Goal: Information Seeking & Learning: Find specific fact

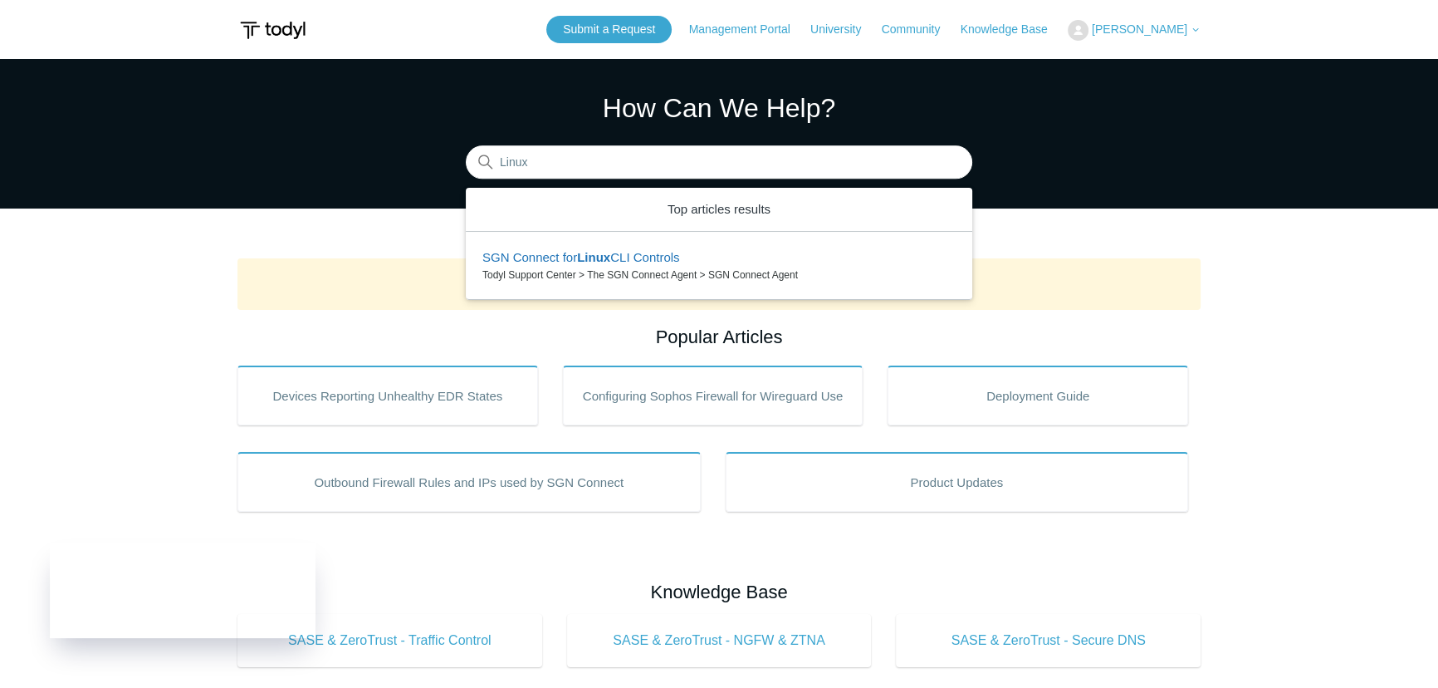
type input "Linux"
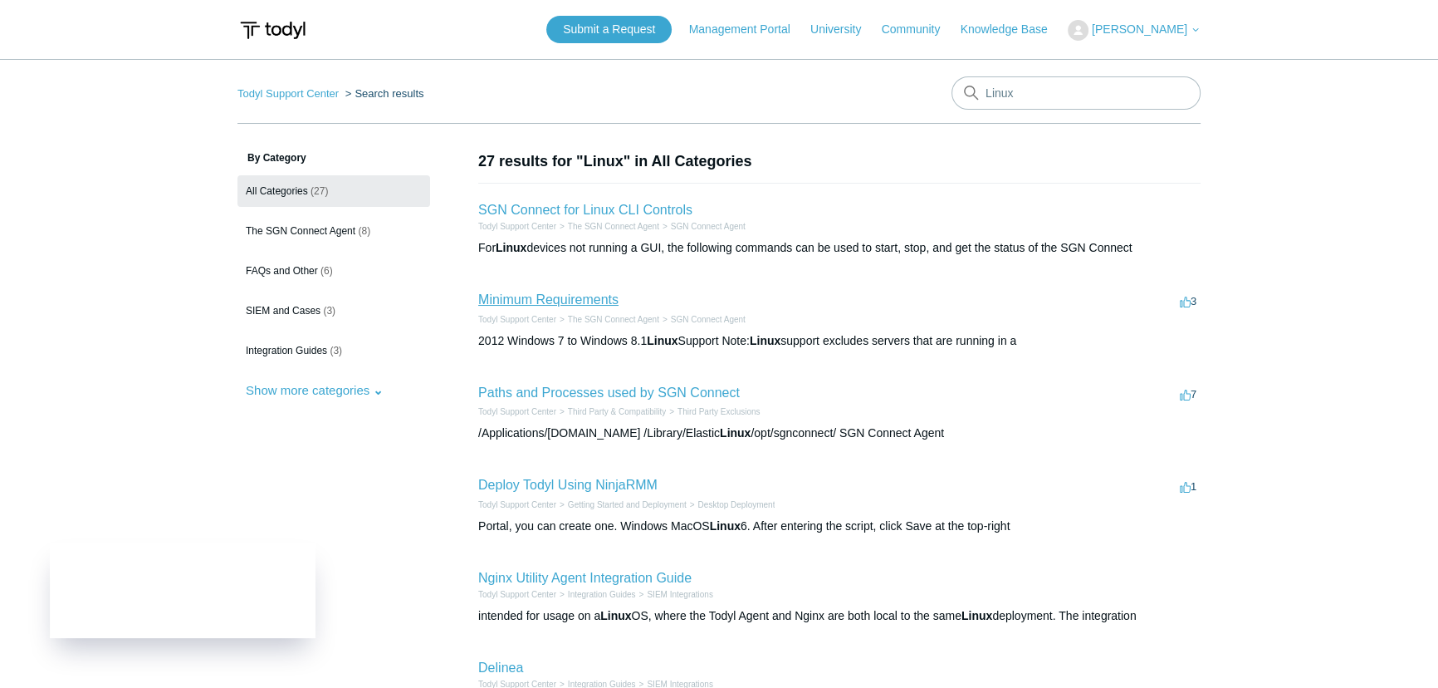
click at [595, 299] on link "Minimum Requirements" at bounding box center [548, 299] width 140 height 14
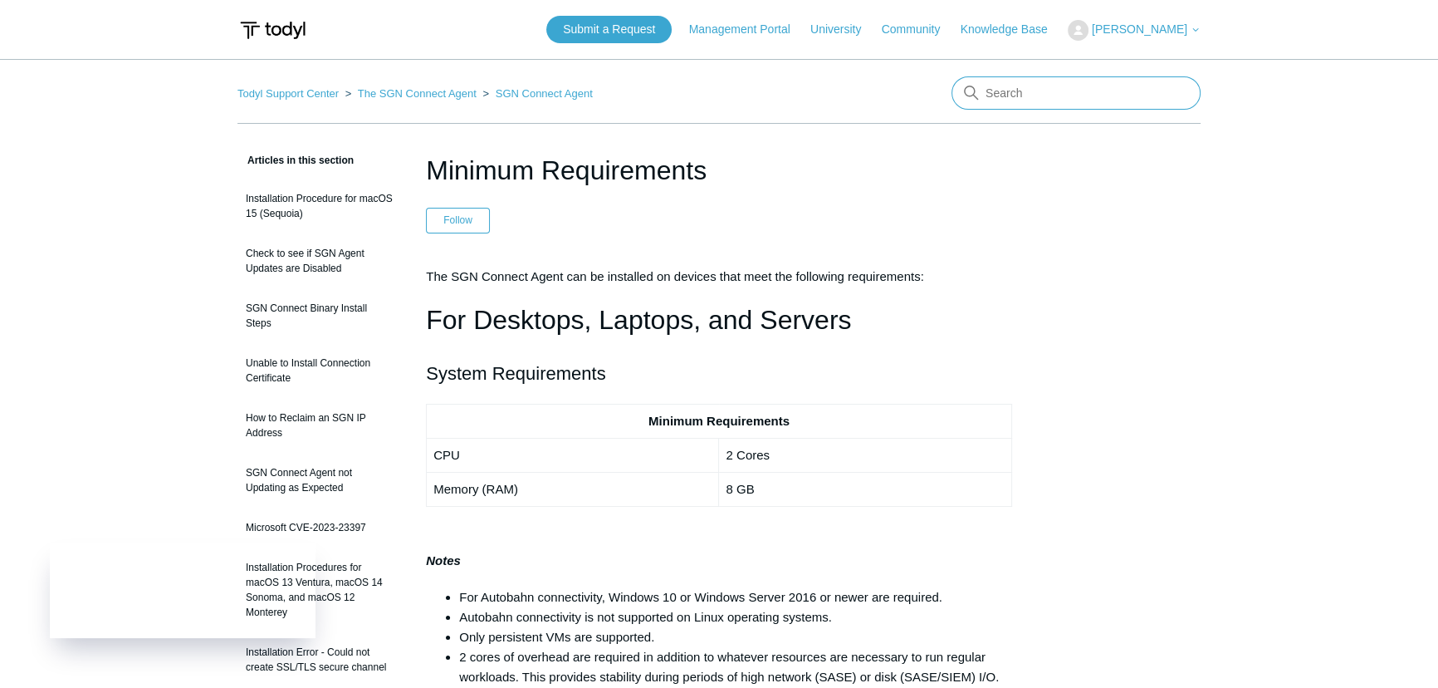
click at [1023, 94] on input "Search" at bounding box center [1076, 92] width 249 height 33
type input "openvpn"
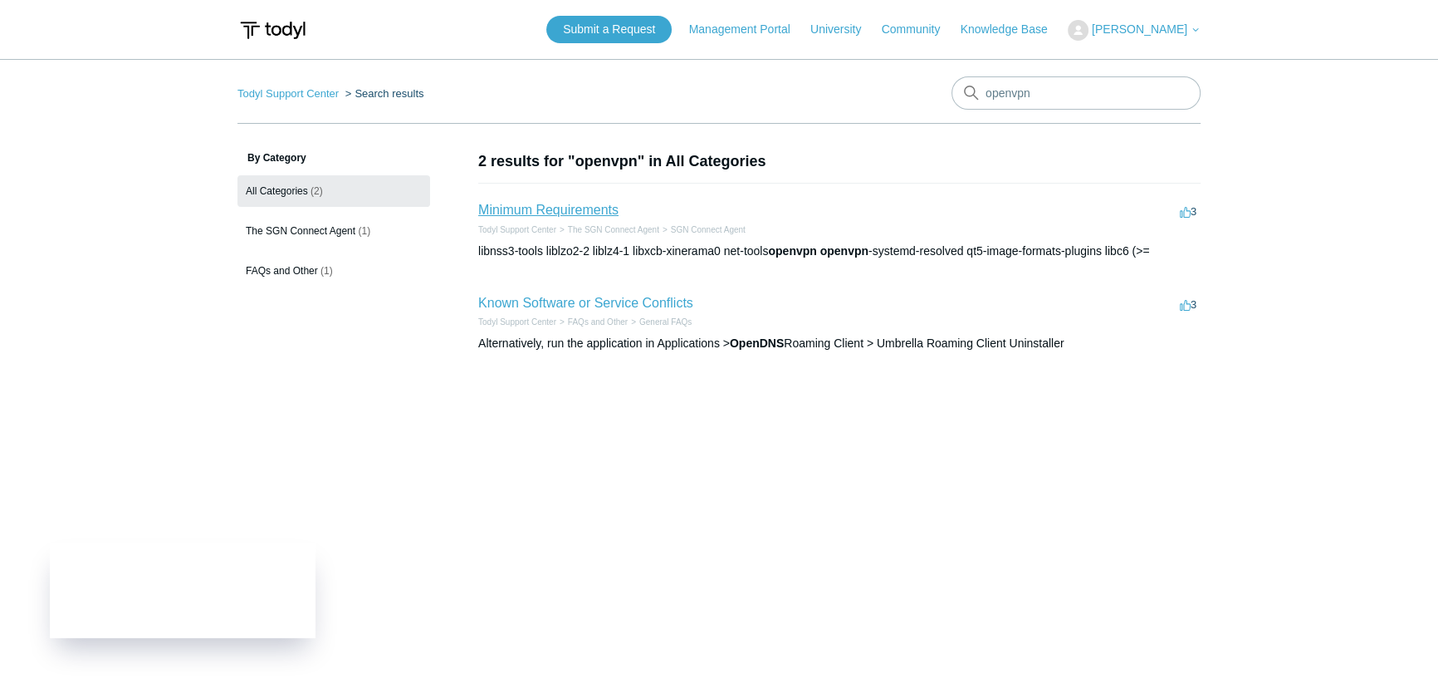
click at [583, 212] on link "Minimum Requirements" at bounding box center [548, 210] width 140 height 14
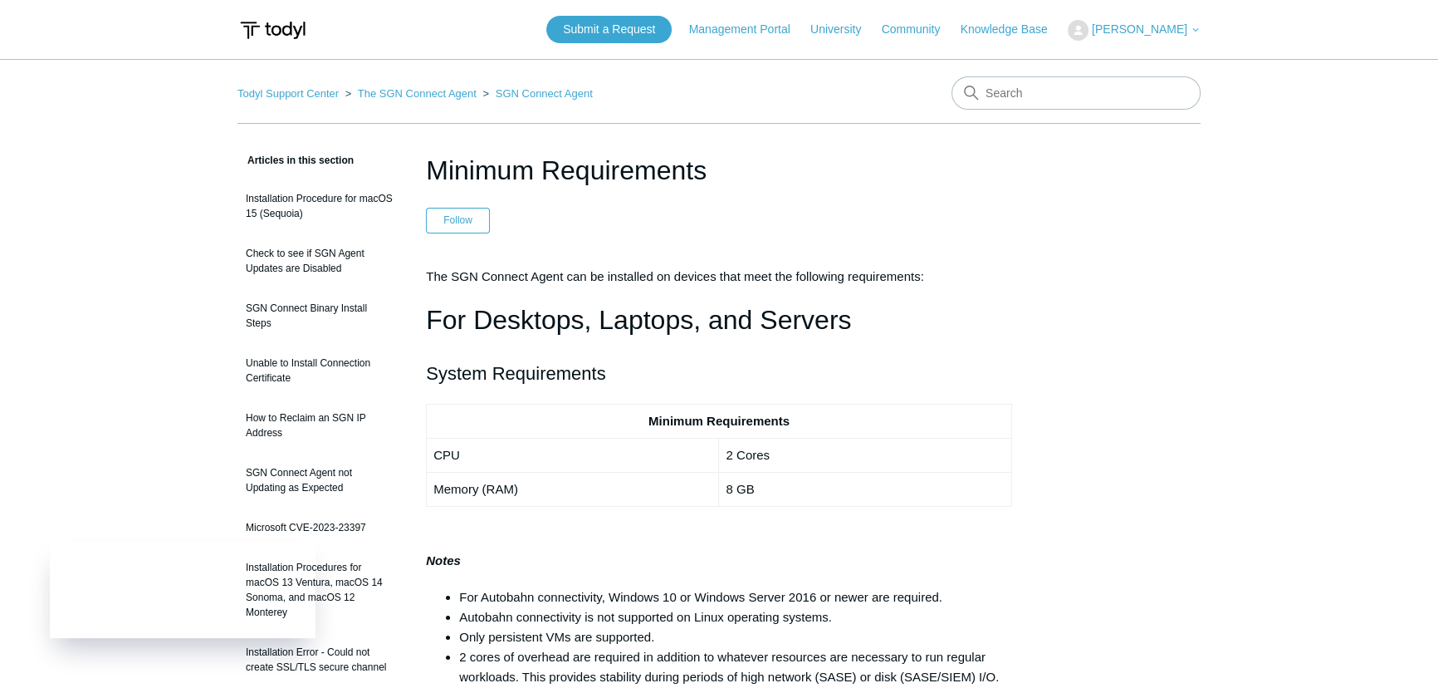
click at [944, 316] on h1 "For Desktops, Laptops, and Servers" at bounding box center [719, 320] width 586 height 42
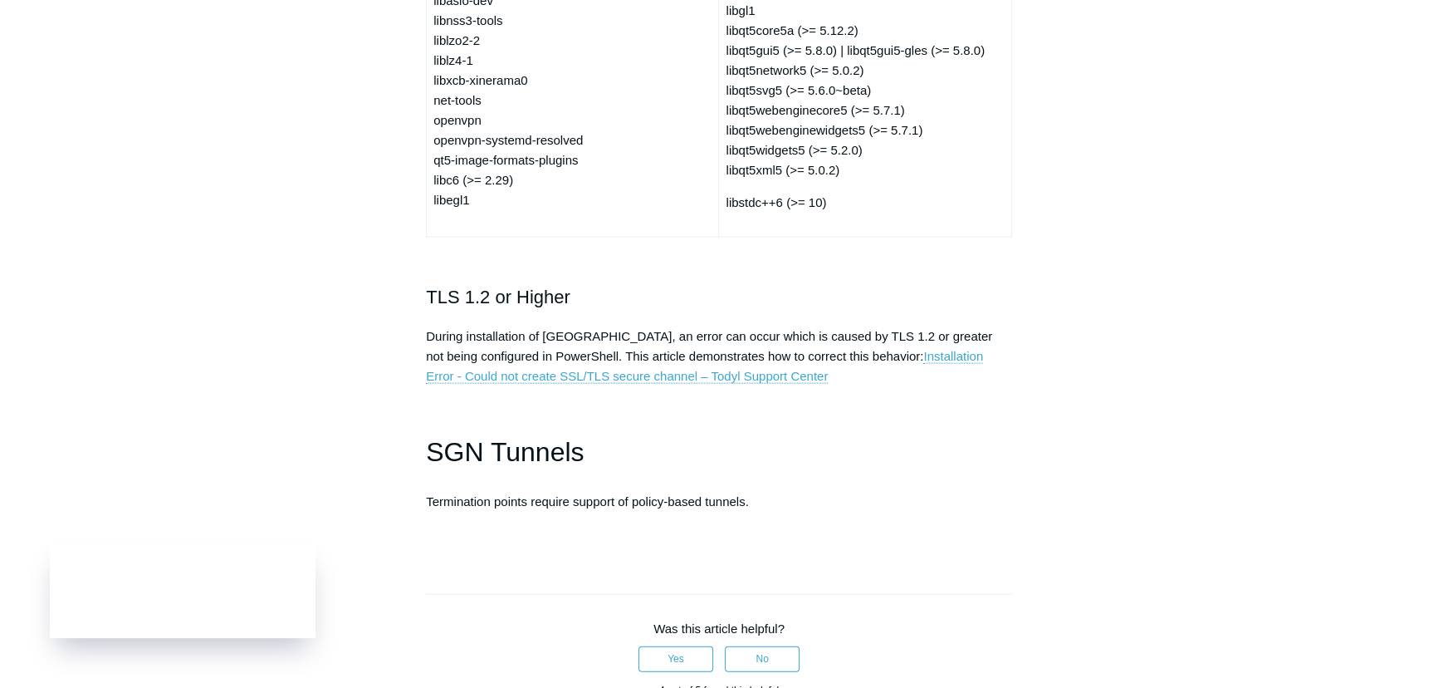
scroll to position [4697, 0]
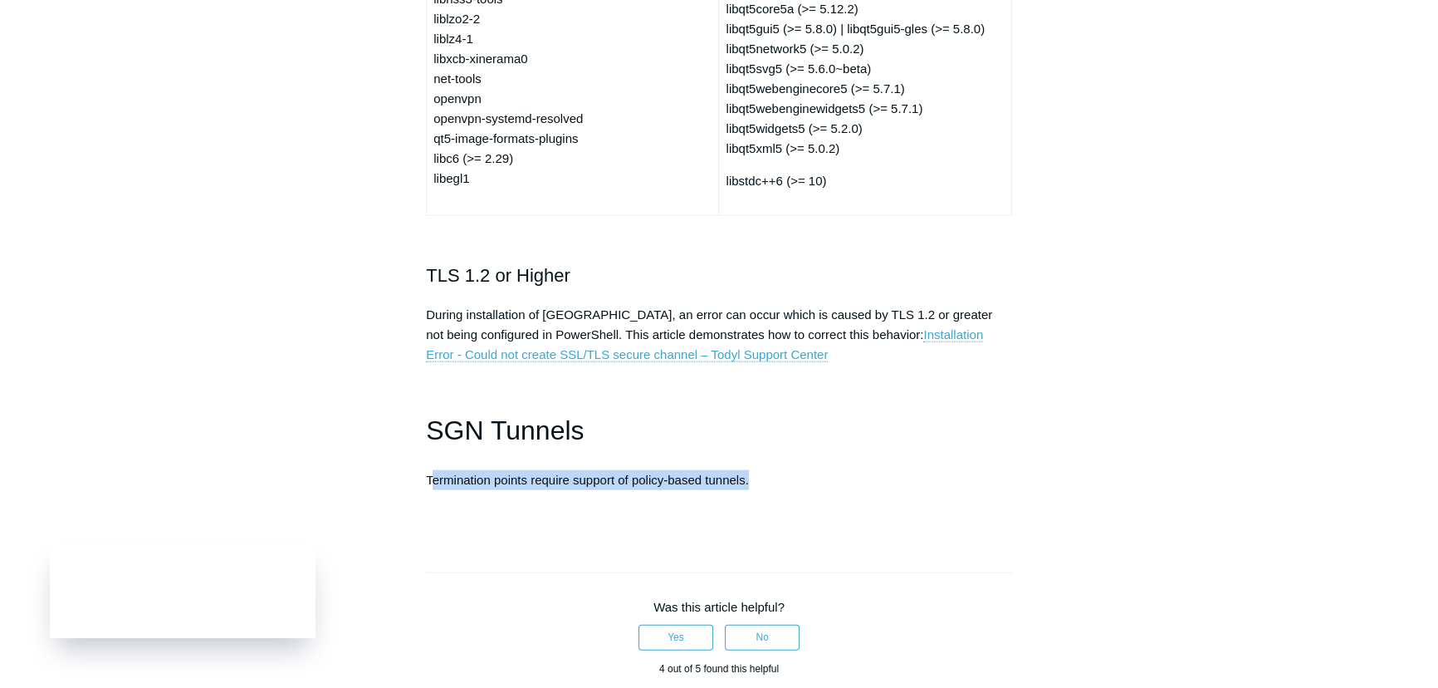
drag, startPoint x: 430, startPoint y: 490, endPoint x: 796, endPoint y: 493, distance: 365.4
click at [796, 490] on p "Termination points require support of policy-based tunnels." at bounding box center [719, 480] width 586 height 20
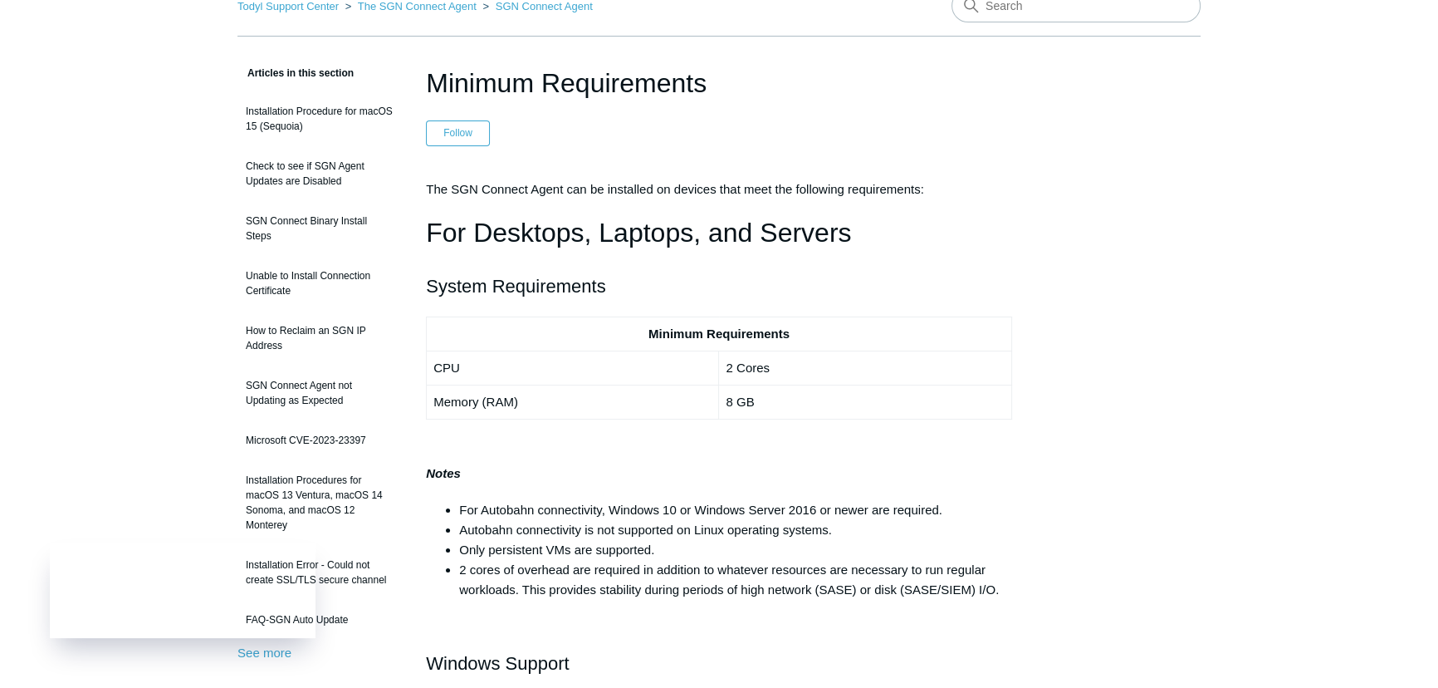
scroll to position [301, 0]
